Goal: Transaction & Acquisition: Obtain resource

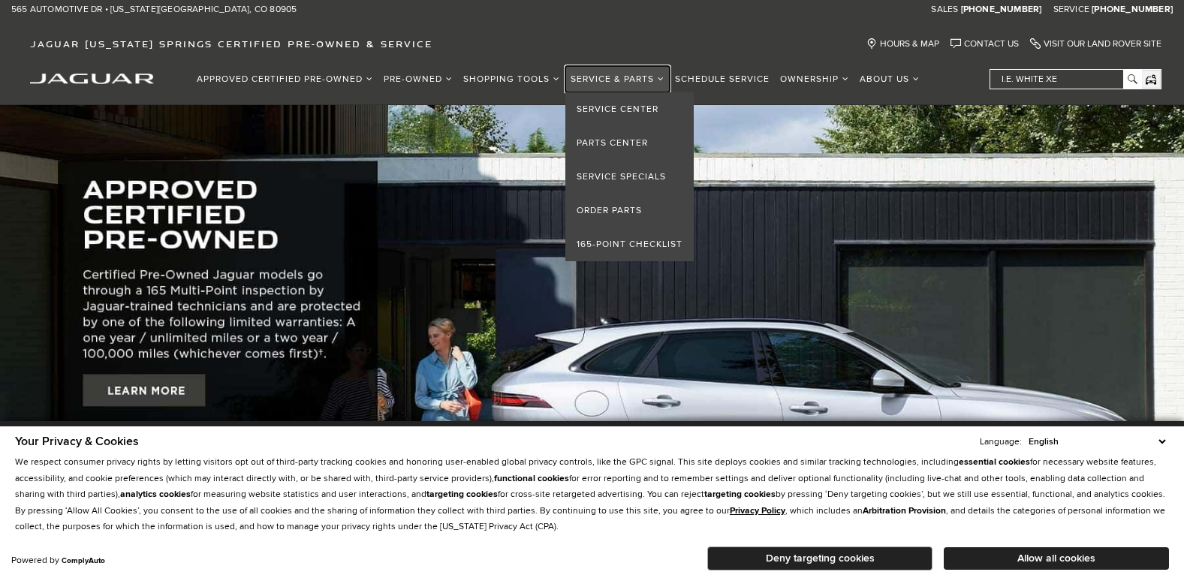
drag, startPoint x: 0, startPoint y: 0, endPoint x: 642, endPoint y: 78, distance: 646.4
click at [642, 78] on link "Service & Parts" at bounding box center [617, 79] width 104 height 26
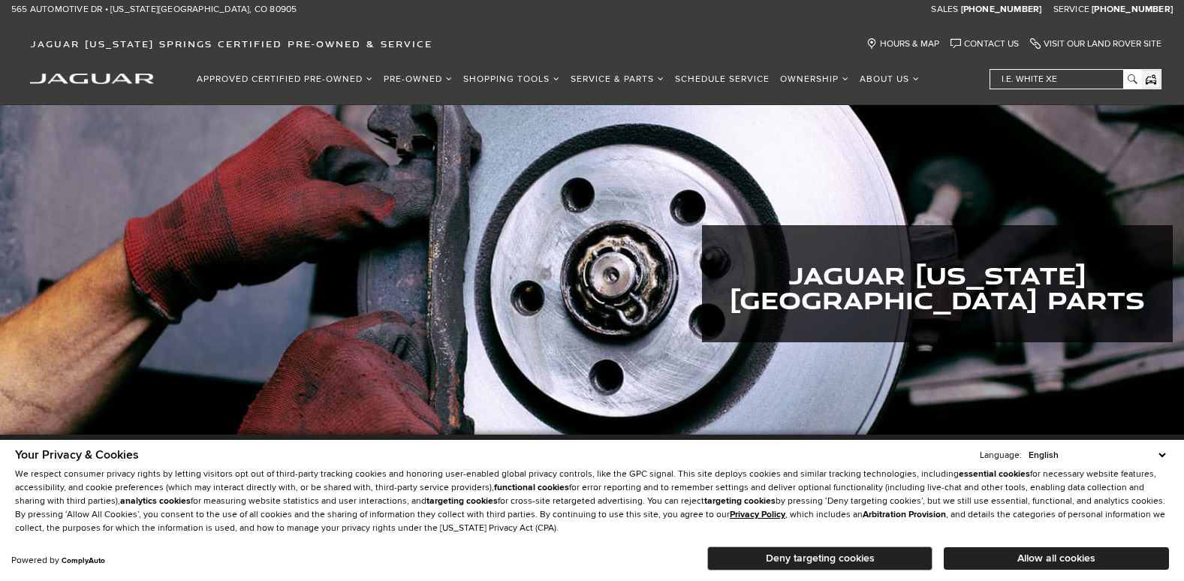
click at [1164, 452] on select "English Spanish / Español English / United Kingdom Korean / 한국어 Vietnamese / Ti…" at bounding box center [1096, 455] width 144 height 14
click at [906, 556] on button "Deny targeting cookies" at bounding box center [819, 558] width 225 height 24
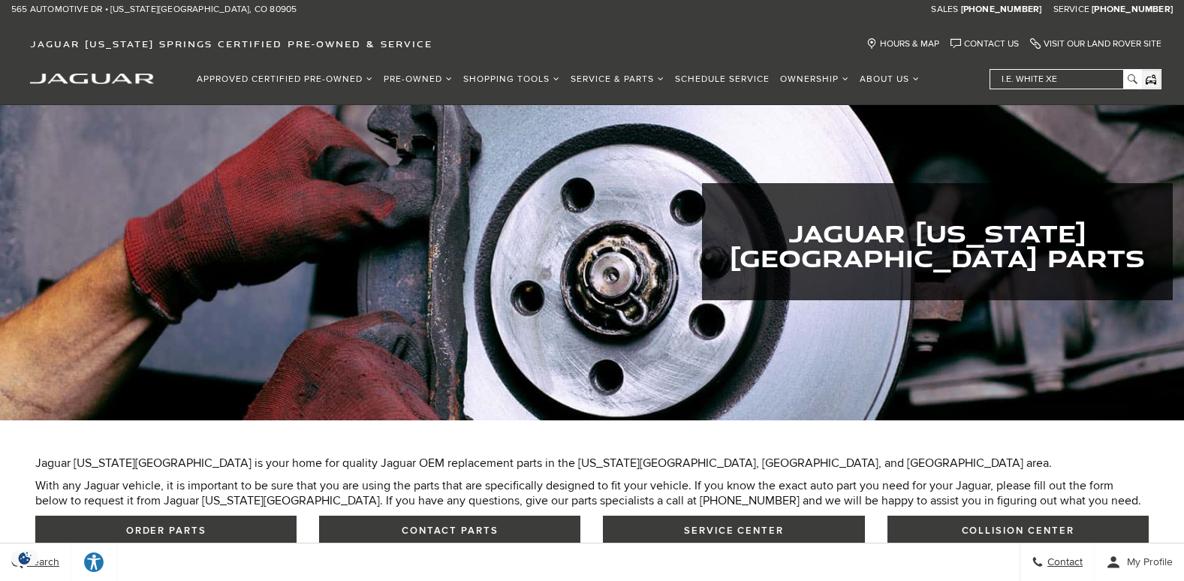
scroll to position [134, 0]
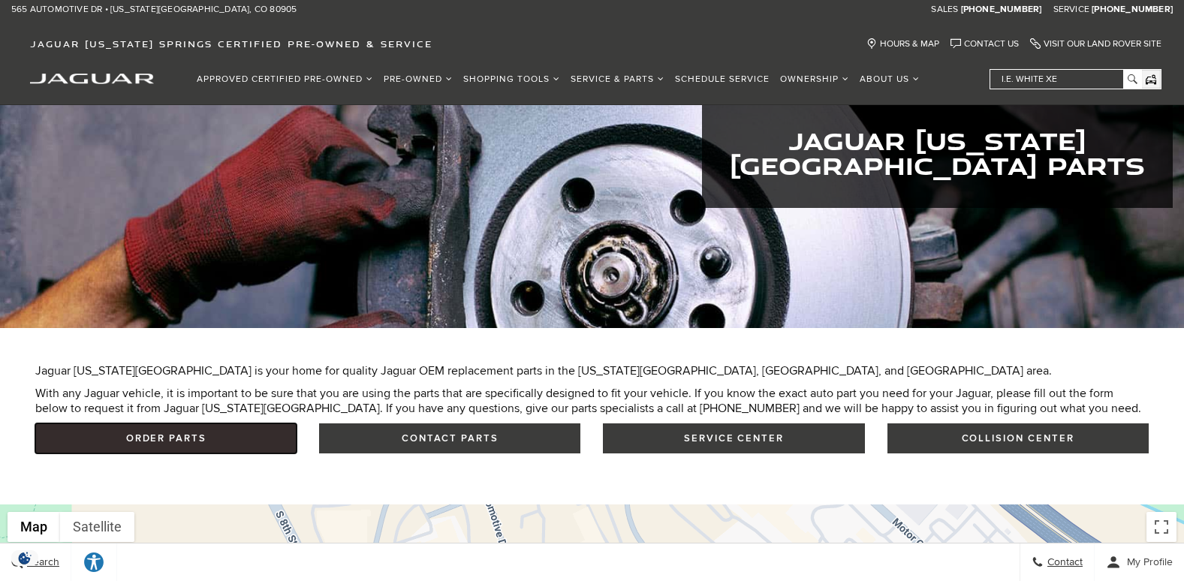
click at [167, 432] on link "Order Parts" at bounding box center [165, 438] width 261 height 30
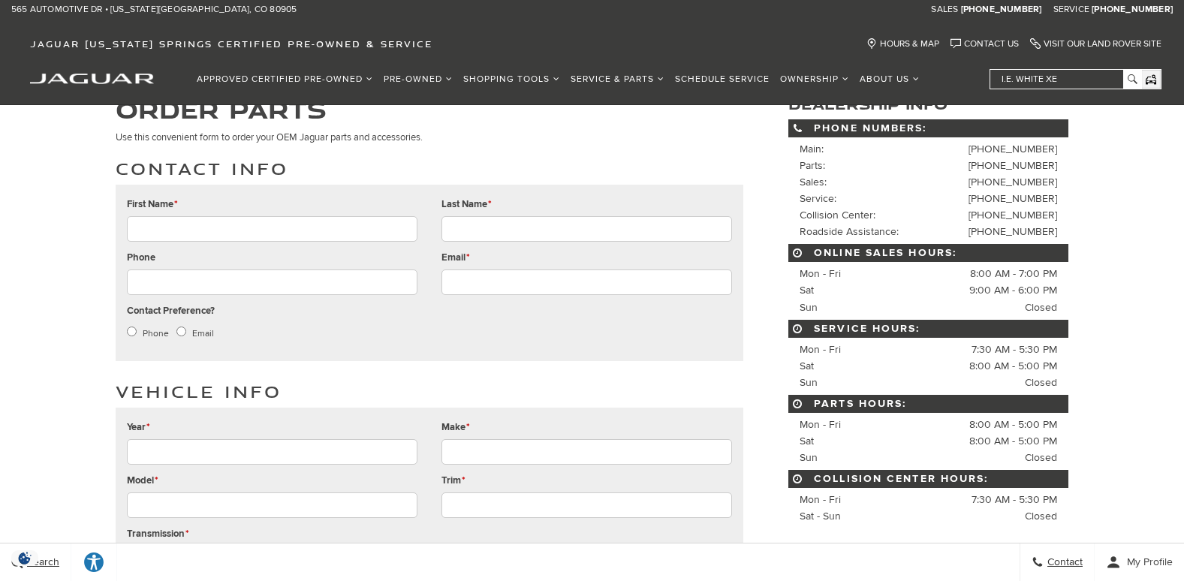
scroll to position [62, 0]
